Goal: Task Accomplishment & Management: Complete application form

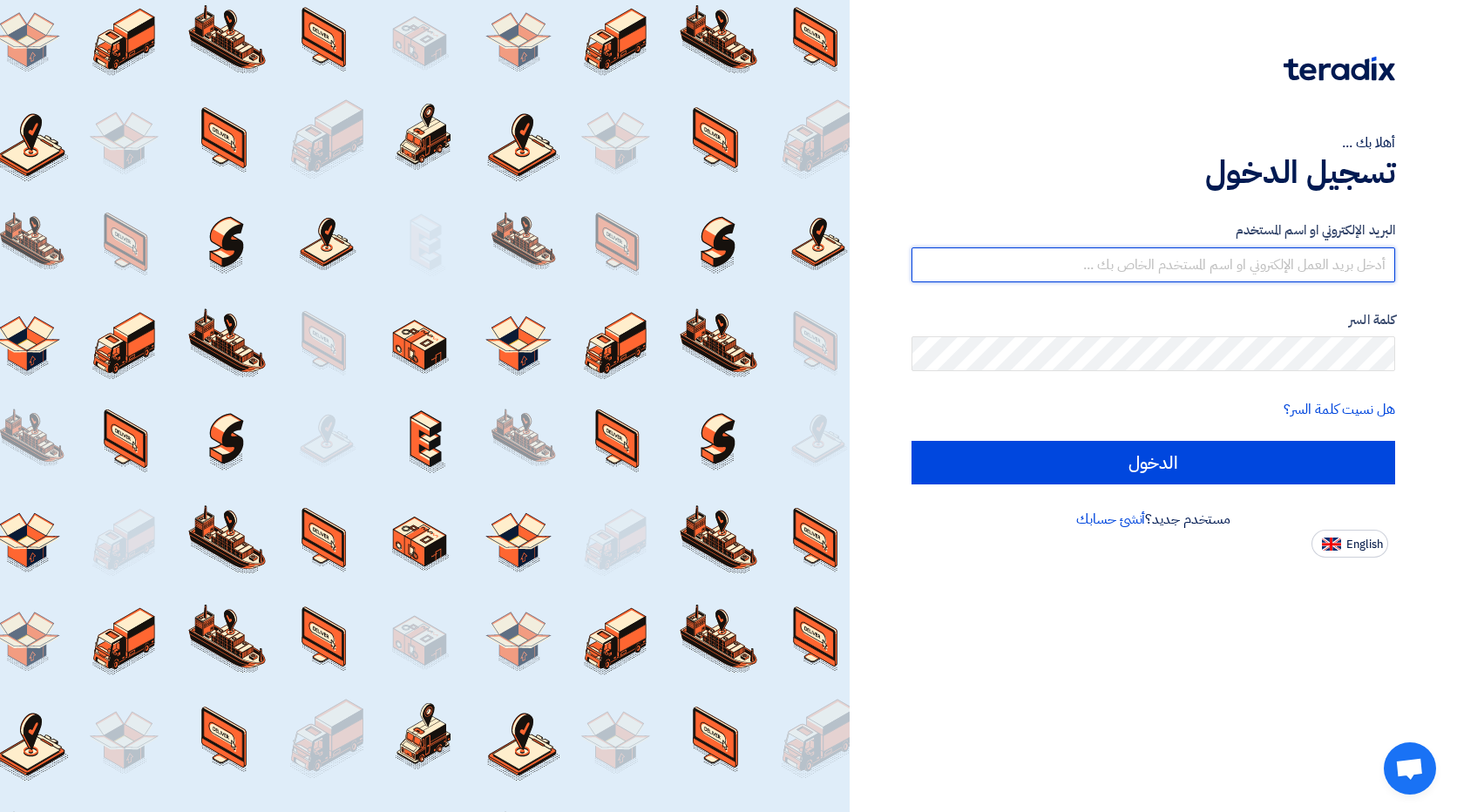
click at [1011, 264] on input "text" at bounding box center [1154, 264] width 483 height 35
click at [1346, 265] on input "text" at bounding box center [1154, 264] width 483 height 35
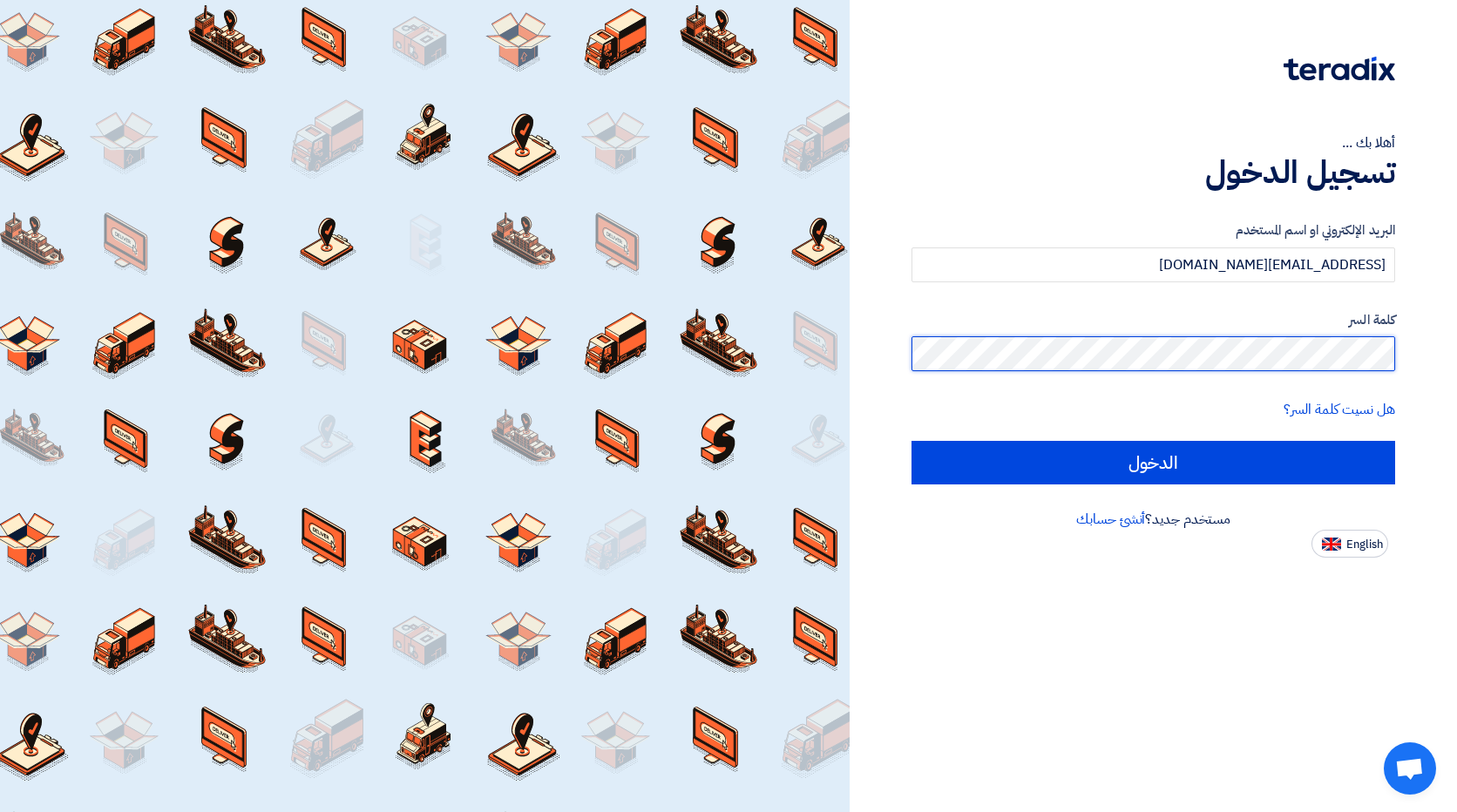
click at [912, 441] on input "الدخول" at bounding box center [1154, 463] width 483 height 44
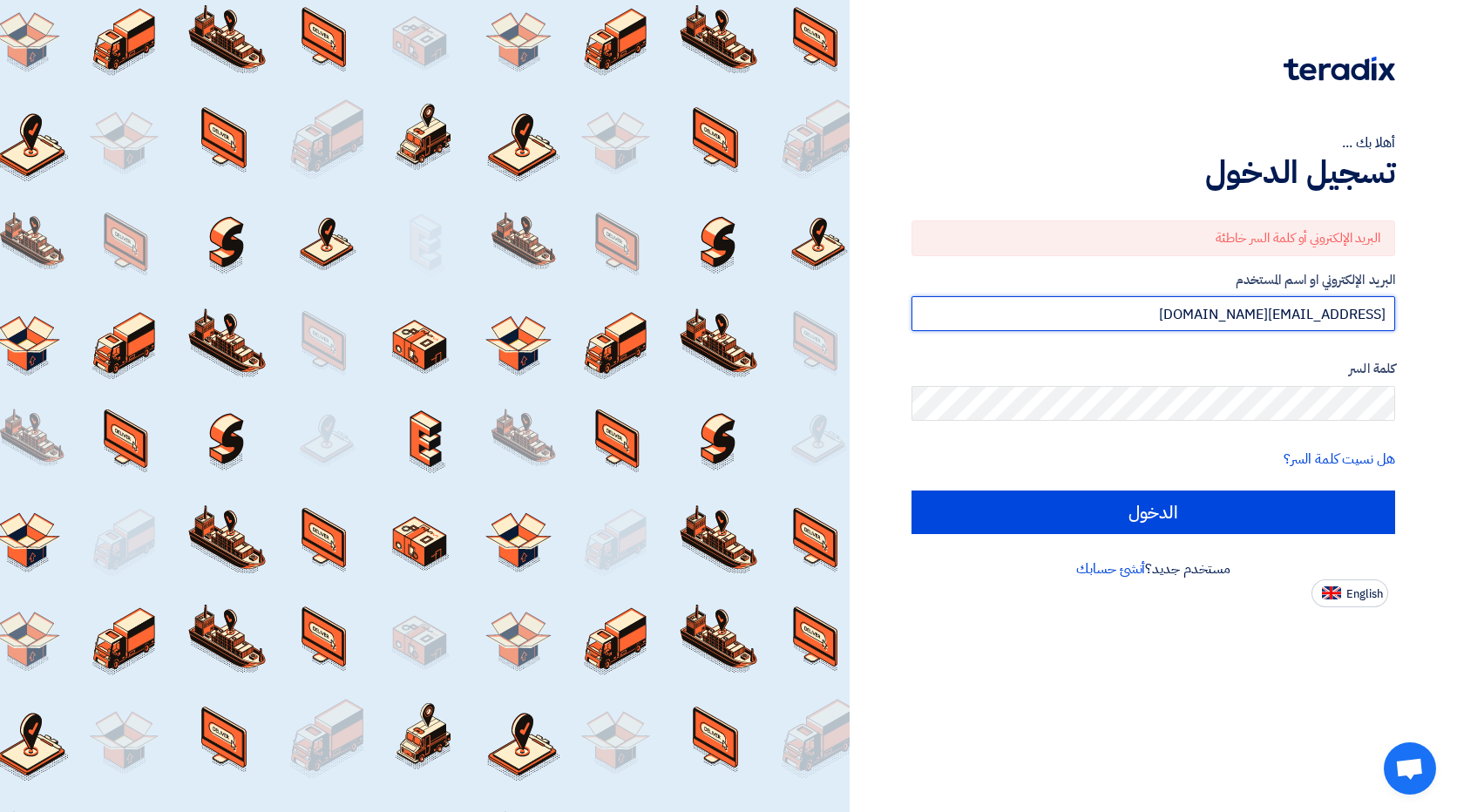
click at [1342, 315] on input "[EMAIL_ADDRESS][DOMAIN_NAME]" at bounding box center [1154, 314] width 483 height 35
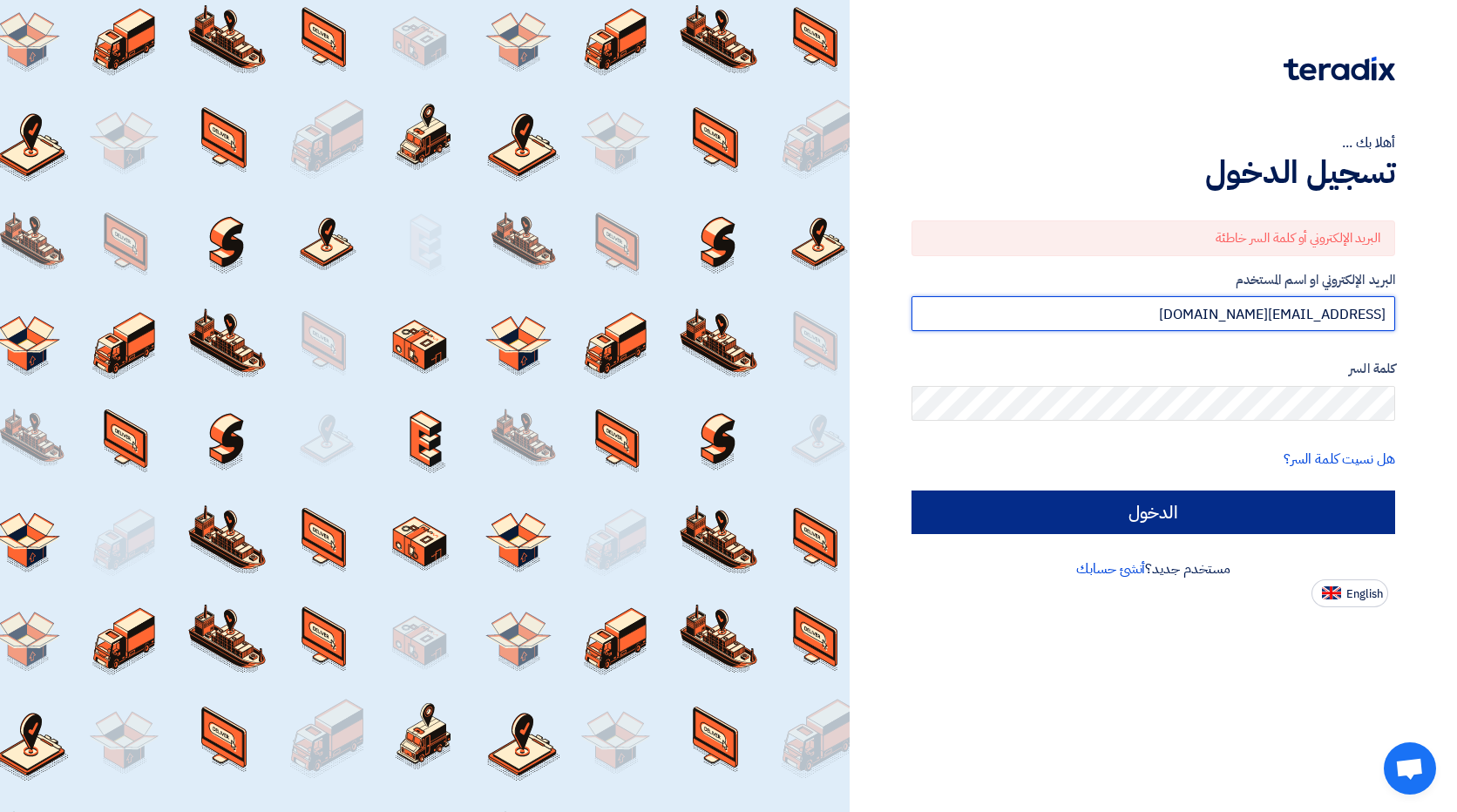
type input "[EMAIL_ADDRESS][DOMAIN_NAME]"
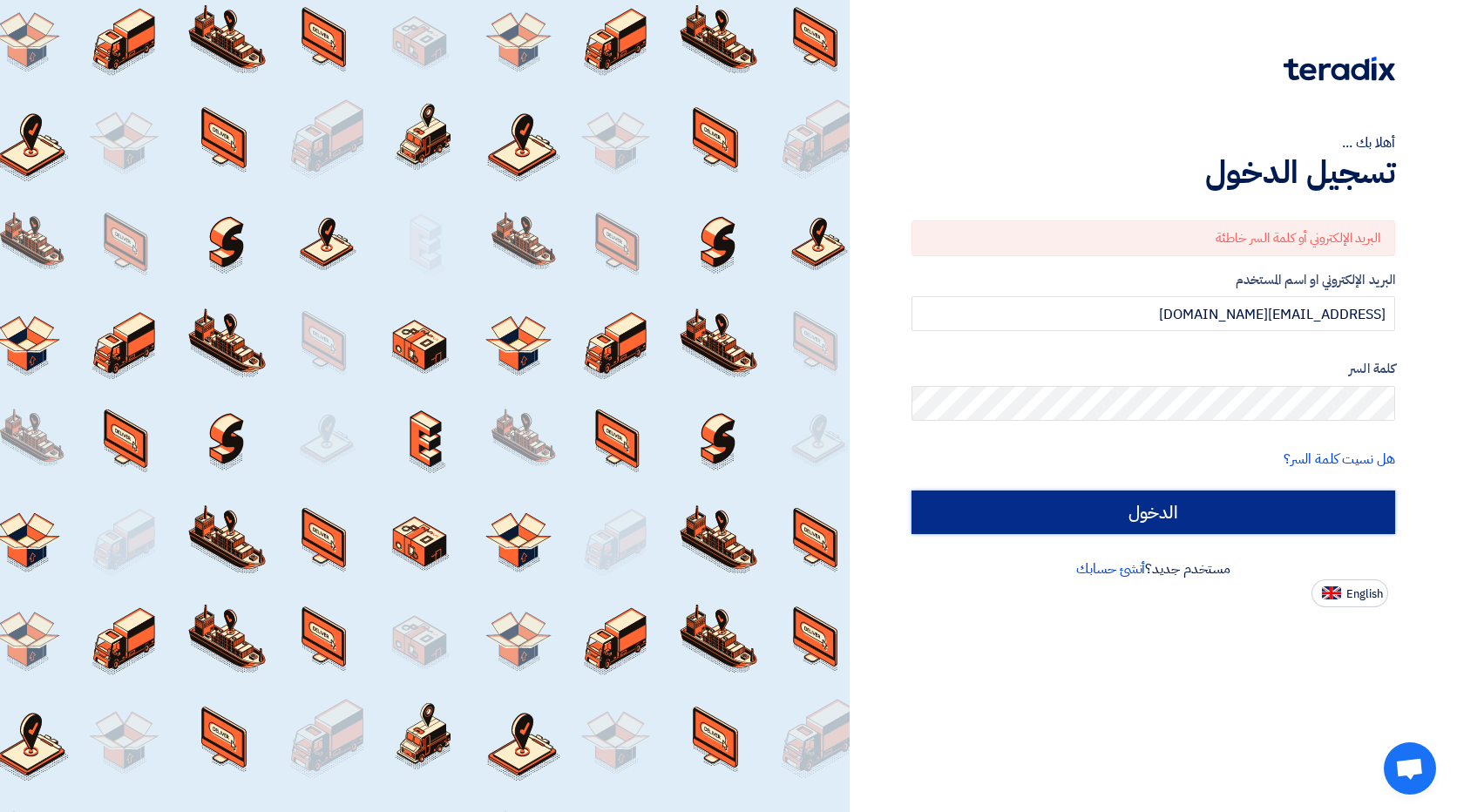
click at [1226, 522] on input "الدخول" at bounding box center [1154, 512] width 483 height 44
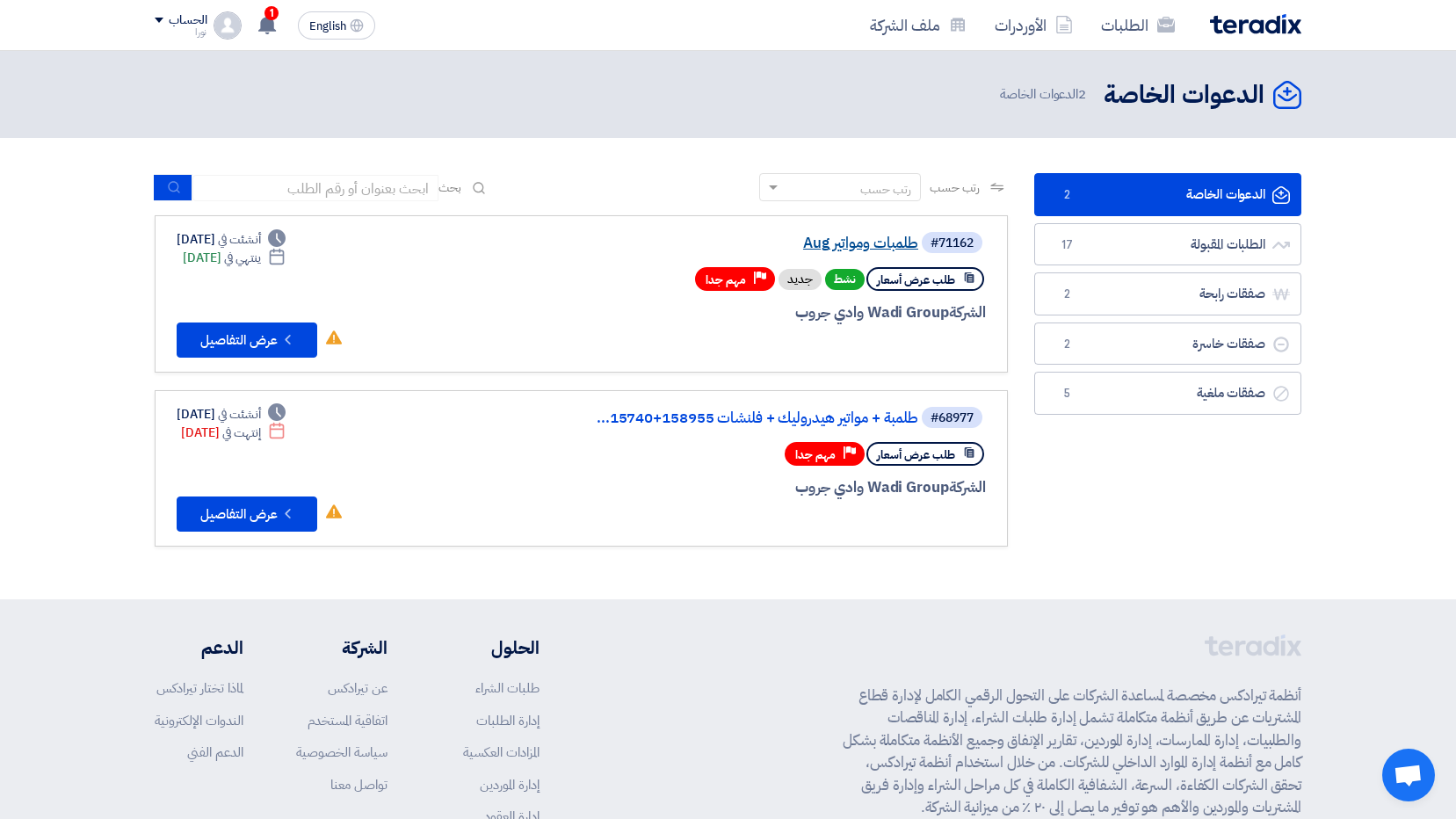
click at [856, 244] on link "طلمبات ومواتير Aug" at bounding box center [743, 243] width 352 height 16
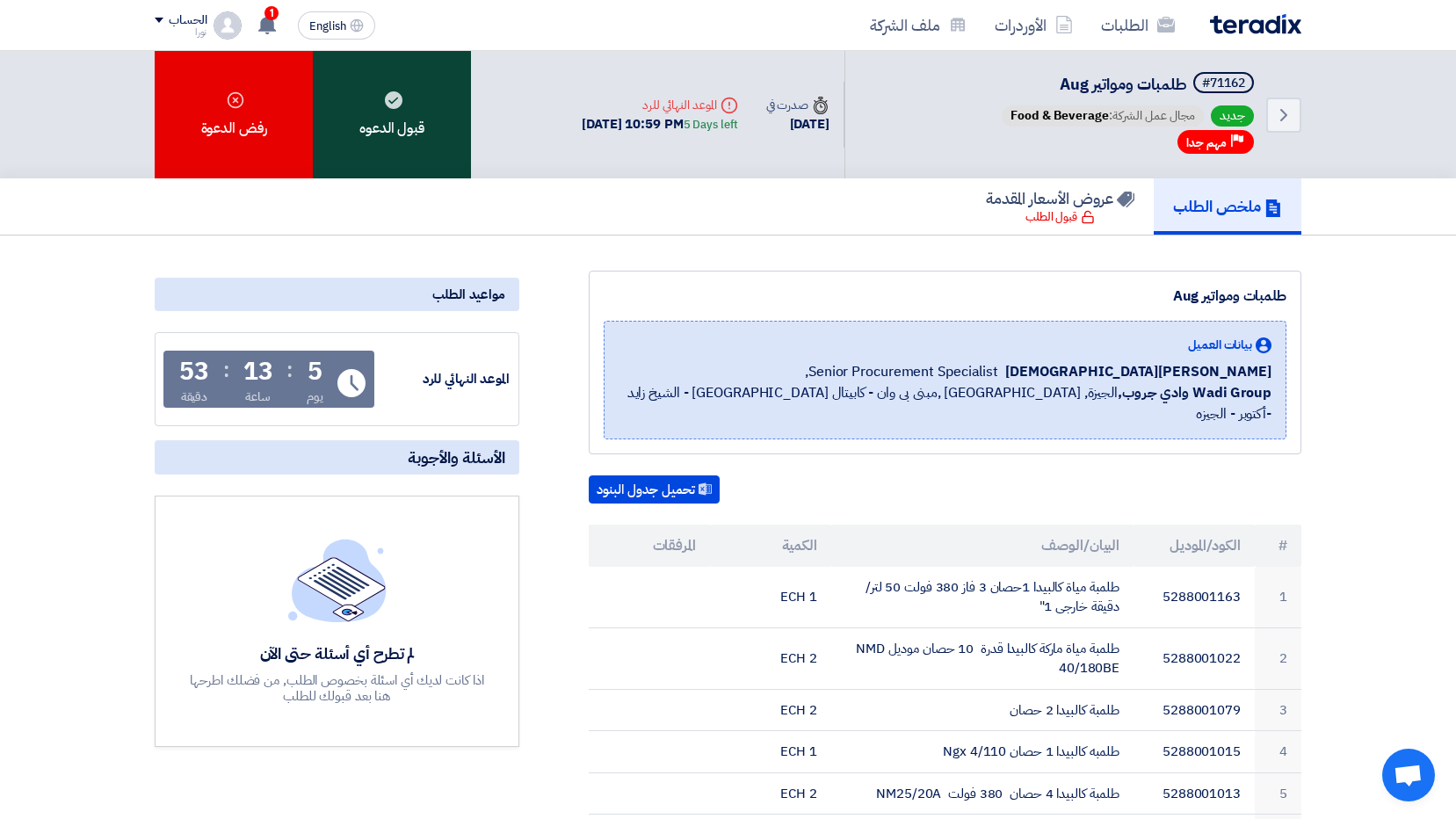
drag, startPoint x: 397, startPoint y: 138, endPoint x: 408, endPoint y: 163, distance: 27.3
click at [397, 137] on div "قبول الدعوه" at bounding box center [392, 114] width 158 height 127
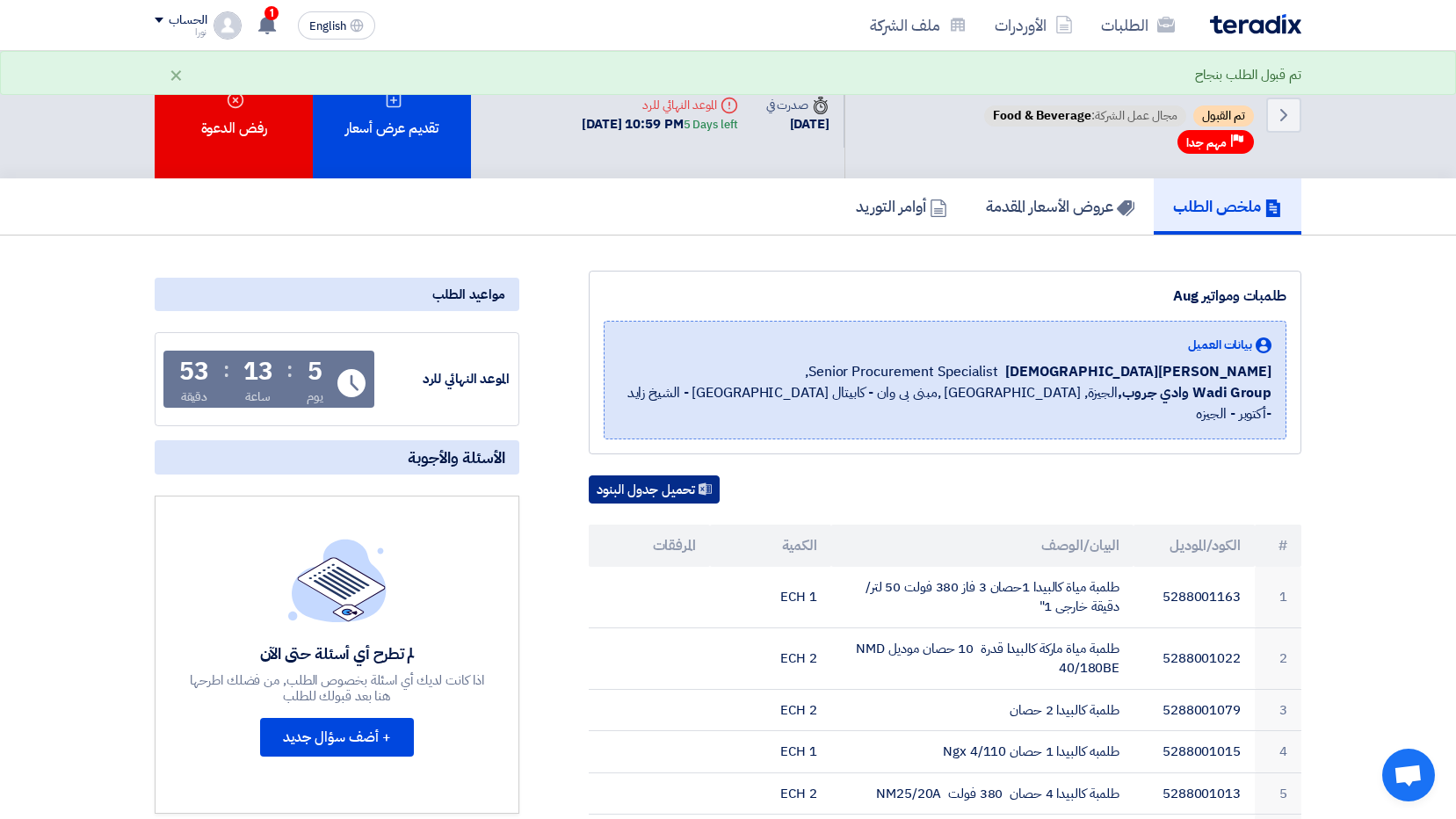
click at [660, 475] on button "تحميل جدول البنود" at bounding box center [654, 490] width 131 height 28
